Goal: Task Accomplishment & Management: Use online tool/utility

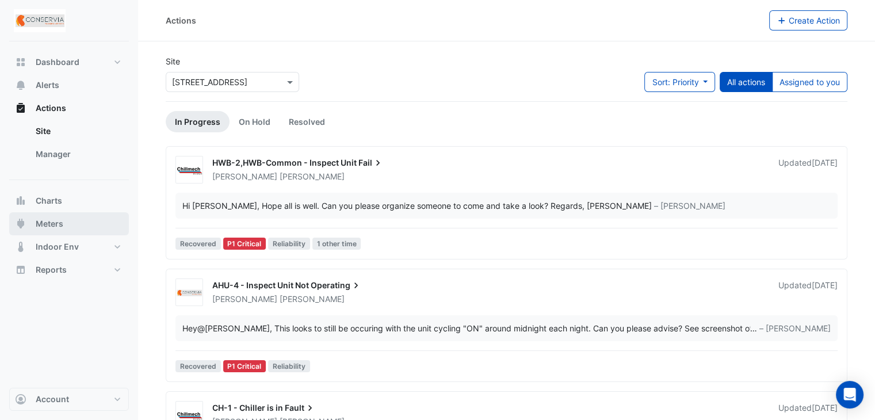
click at [78, 231] on button "Meters" at bounding box center [69, 223] width 120 height 23
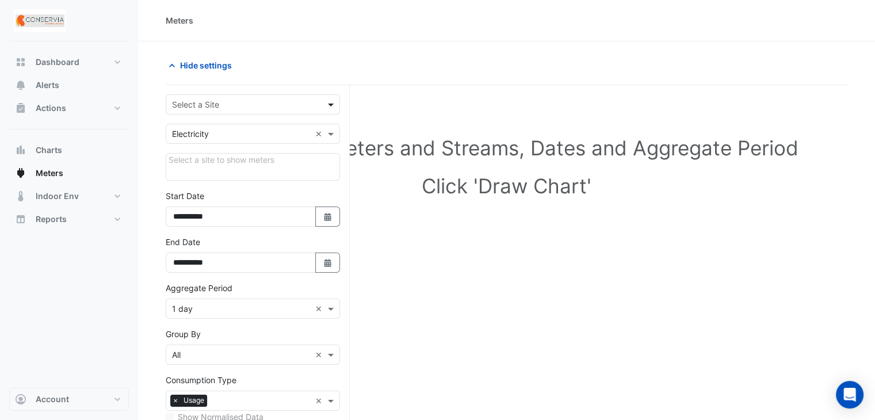
click at [328, 99] on span at bounding box center [332, 104] width 14 height 12
click at [292, 129] on div "[STREET_ADDRESS]" at bounding box center [252, 128] width 173 height 17
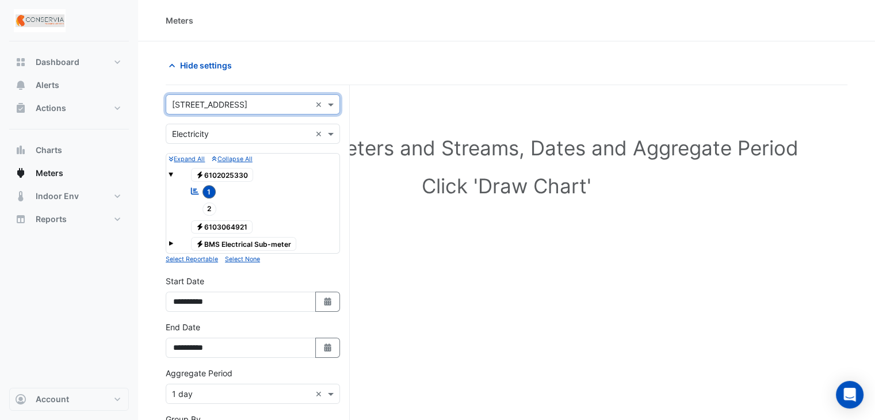
click at [210, 186] on span "1" at bounding box center [209, 191] width 14 height 13
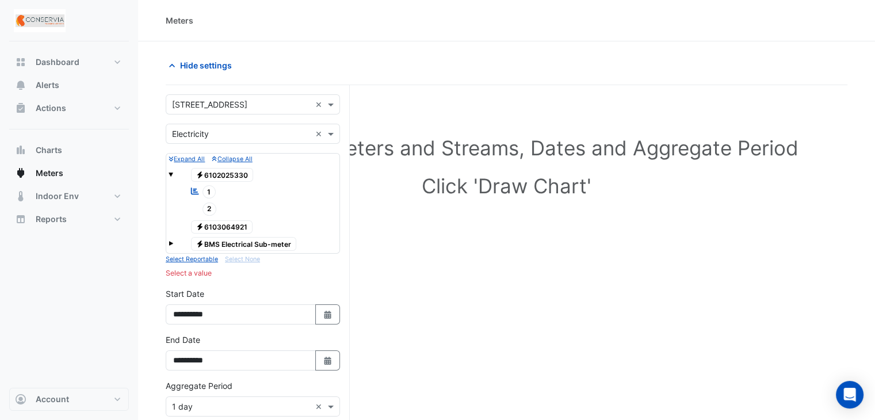
click at [210, 168] on span "Electricity 6102025330" at bounding box center [222, 175] width 63 height 14
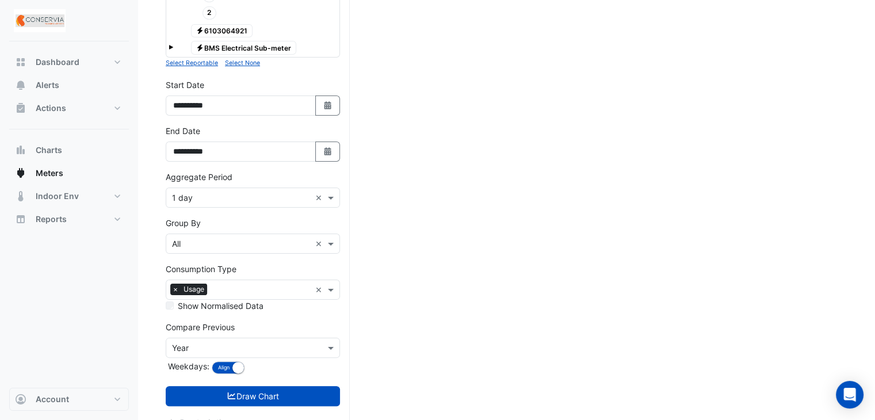
scroll to position [209, 0]
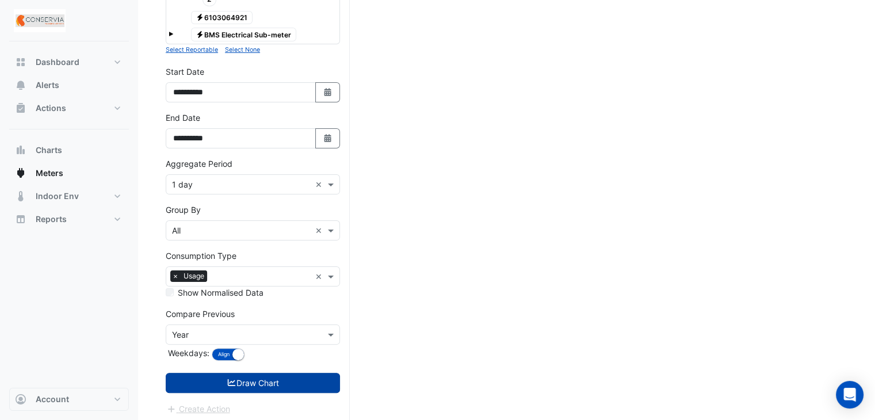
click at [268, 378] on button "Draw Chart" at bounding box center [253, 383] width 174 height 20
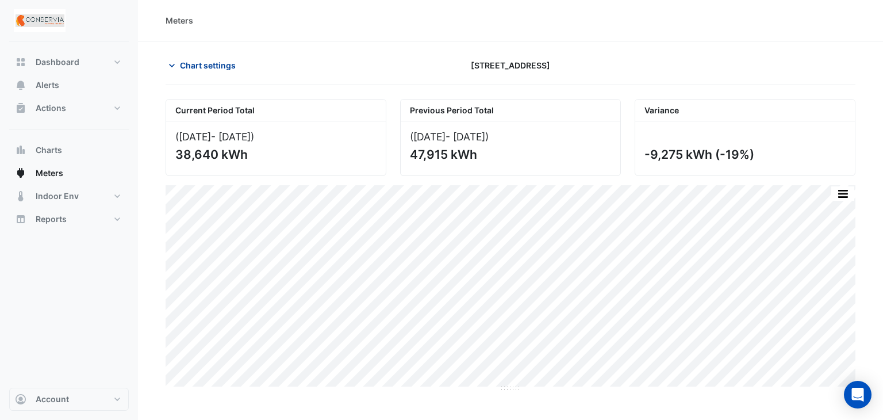
click at [170, 63] on icon "button" at bounding box center [172, 66] width 12 height 12
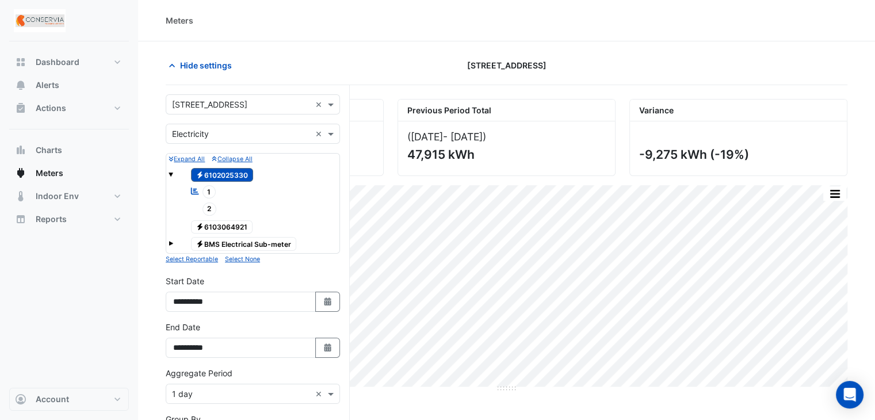
click at [207, 173] on span "Electricity 6102025330" at bounding box center [222, 175] width 63 height 14
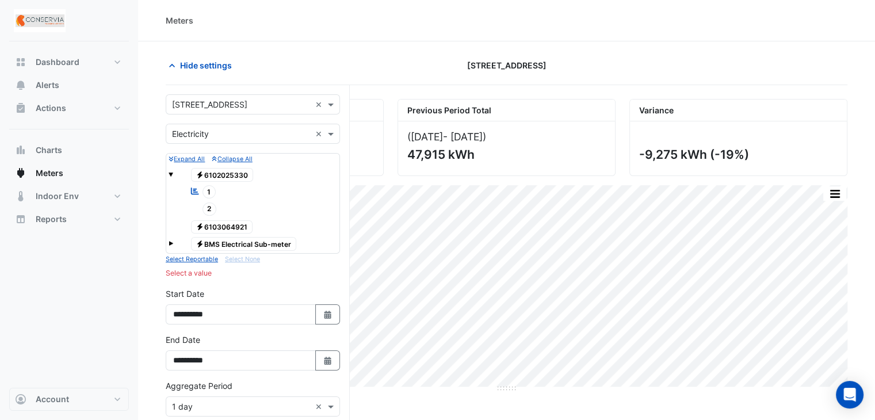
click at [225, 225] on span "Electricity 6103064921" at bounding box center [222, 227] width 62 height 14
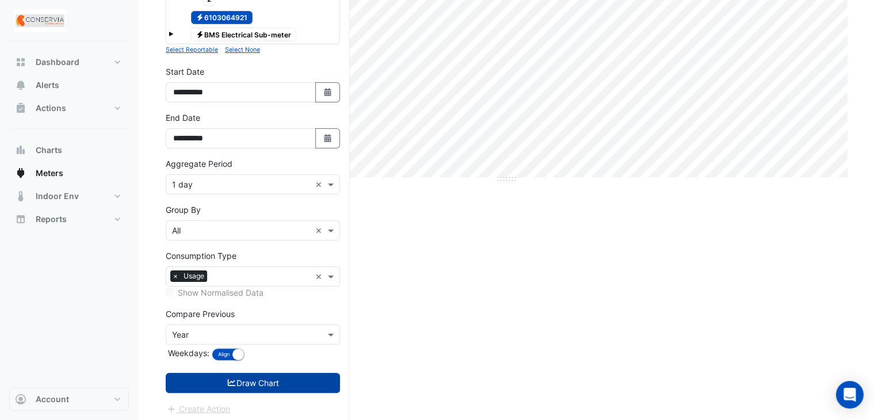
click at [269, 379] on button "Draw Chart" at bounding box center [253, 383] width 174 height 20
